Goal: Information Seeking & Learning: Learn about a topic

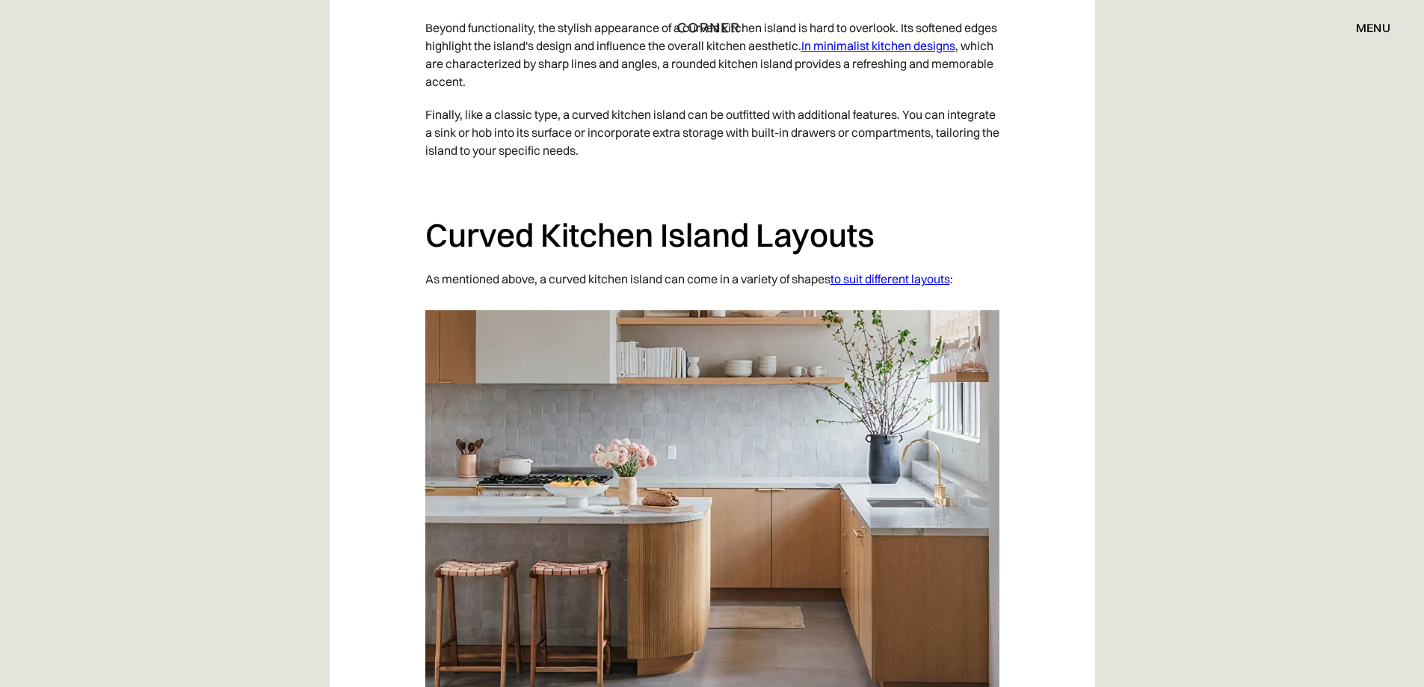
scroll to position [2840, 0]
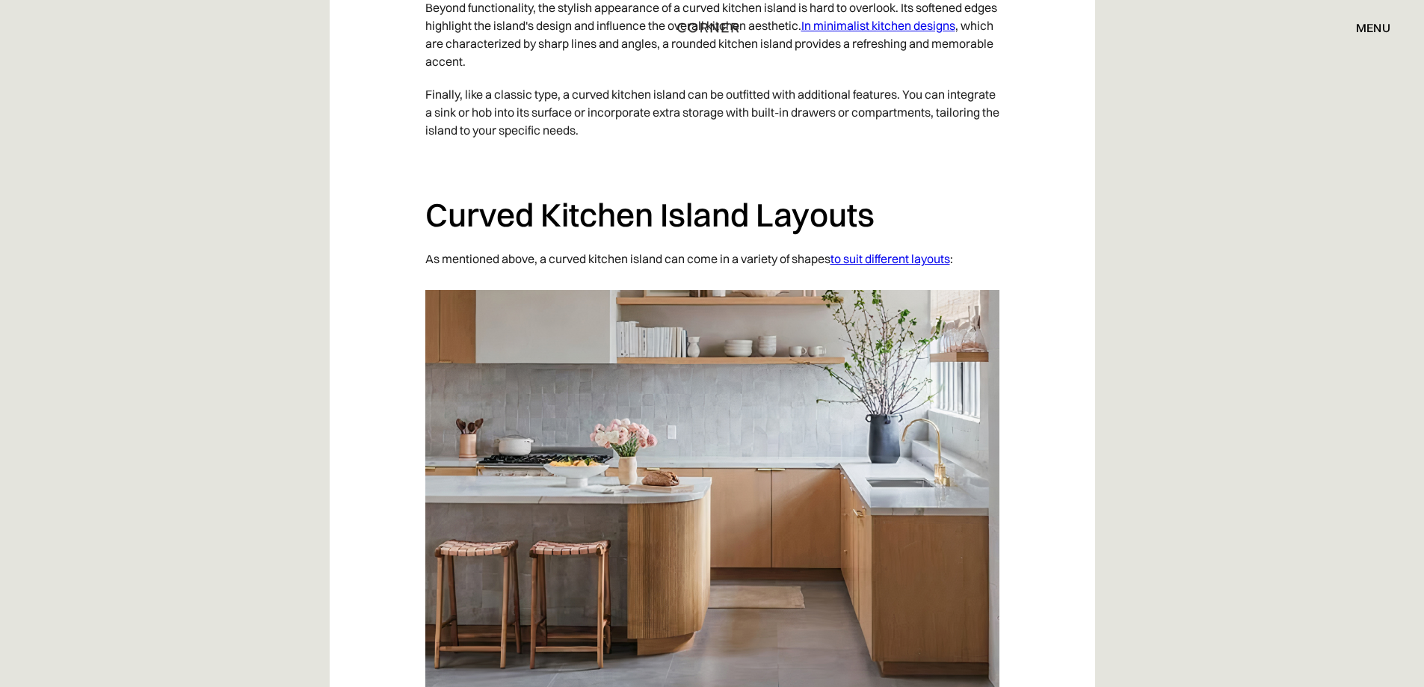
click at [898, 251] on link "to suit different layouts" at bounding box center [890, 258] width 120 height 15
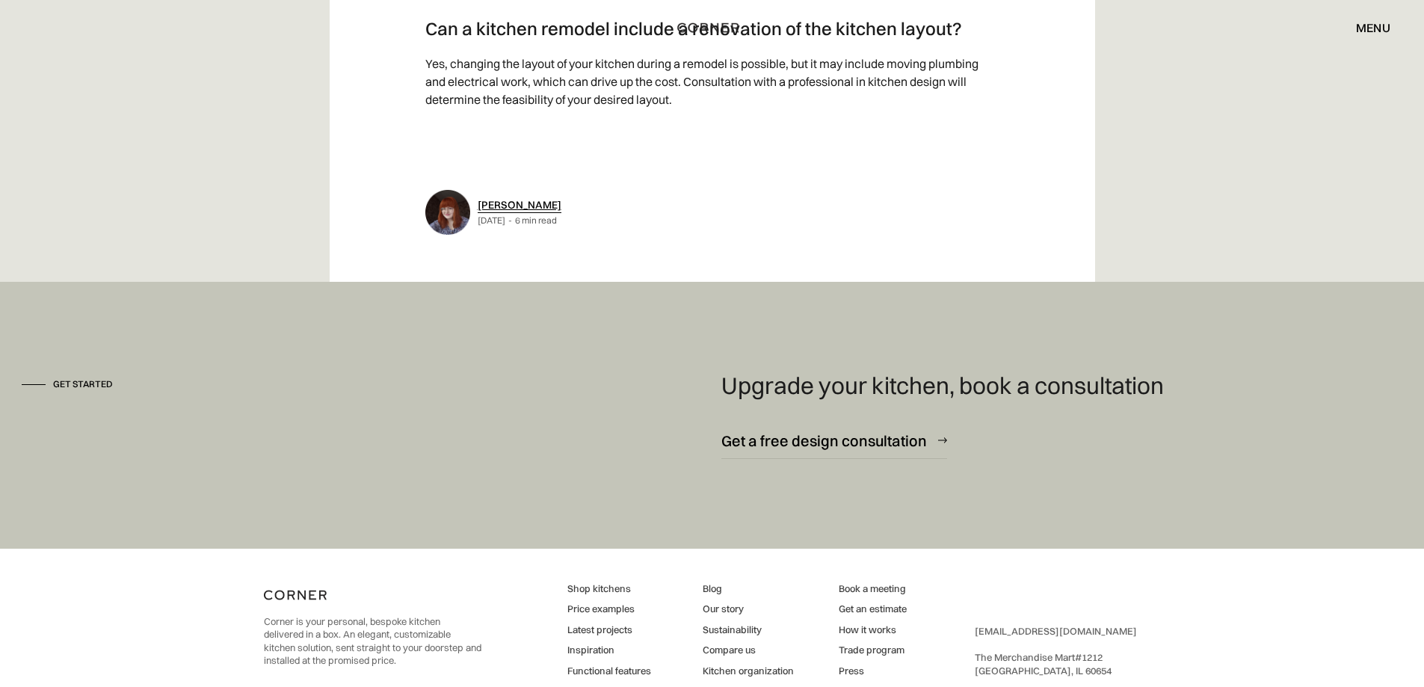
scroll to position [6800, 0]
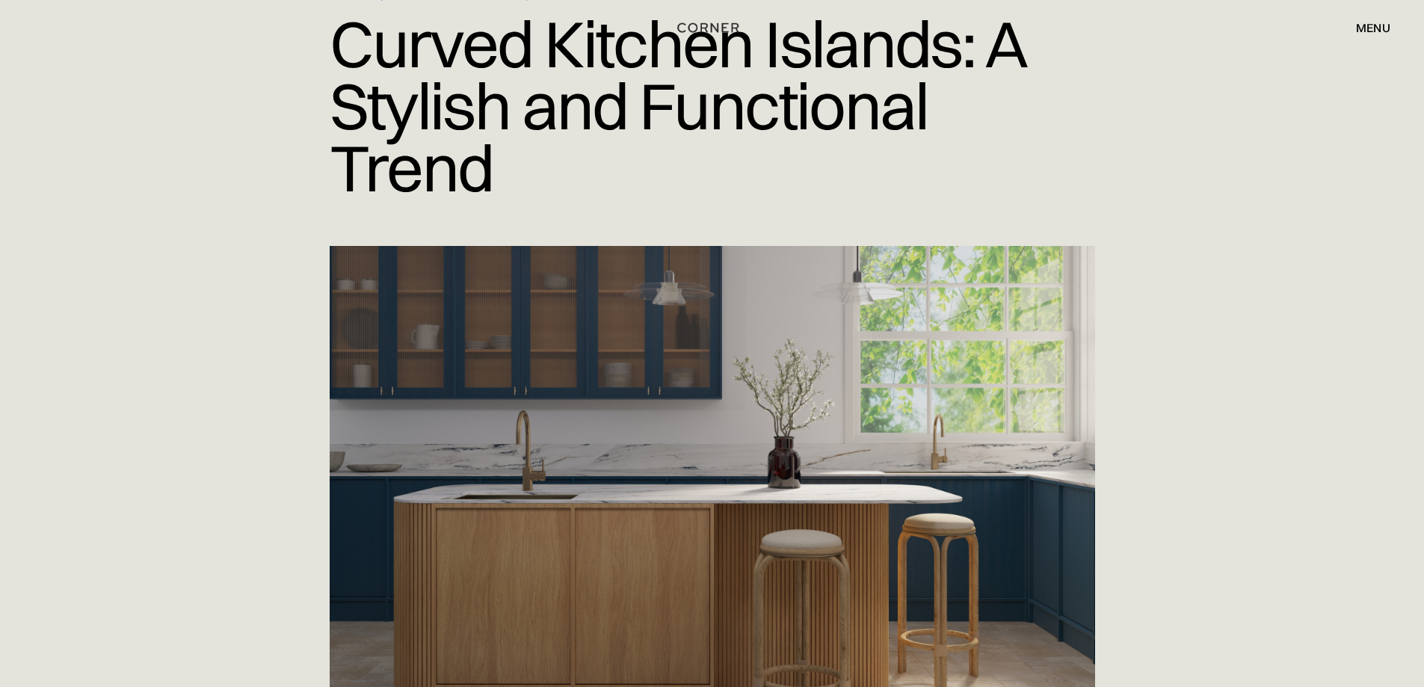
scroll to position [224, 0]
